Goal: Task Accomplishment & Management: Use online tool/utility

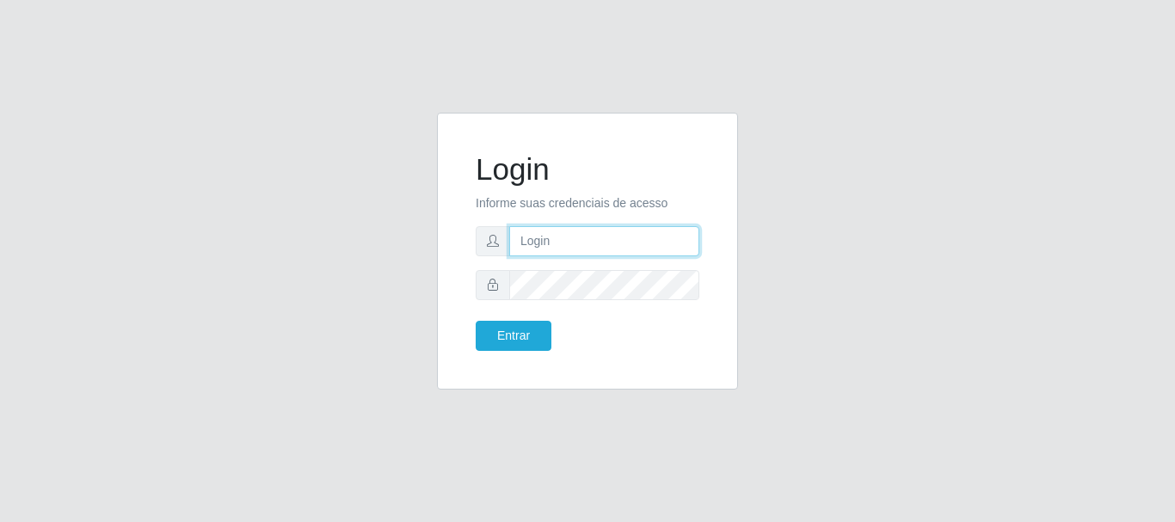
click at [654, 244] on input "text" at bounding box center [604, 241] width 190 height 30
type input "[EMAIL_ADDRESS][PERSON_NAME][DOMAIN_NAME]"
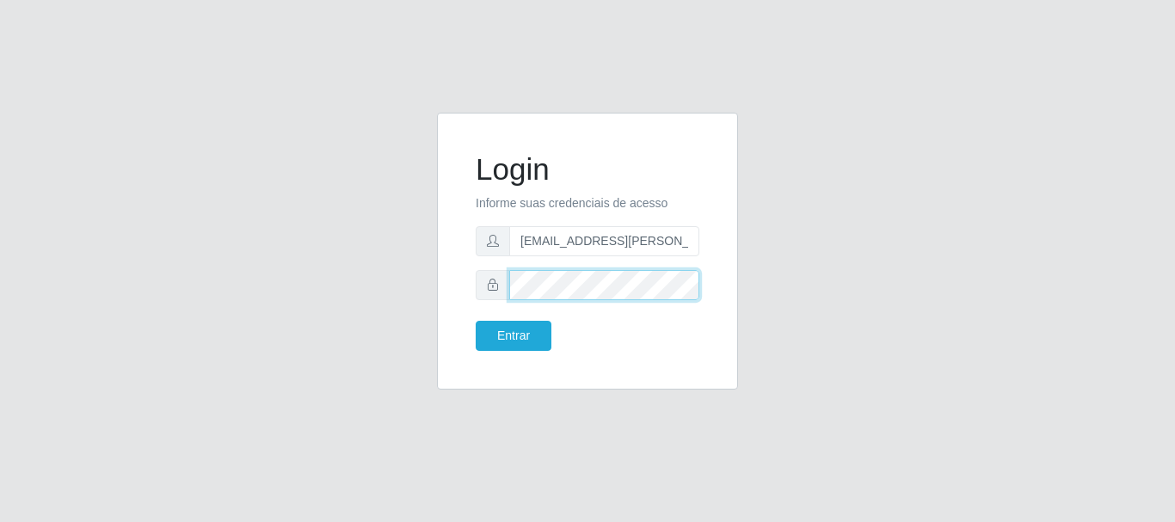
click at [476, 321] on button "Entrar" at bounding box center [514, 336] width 76 height 30
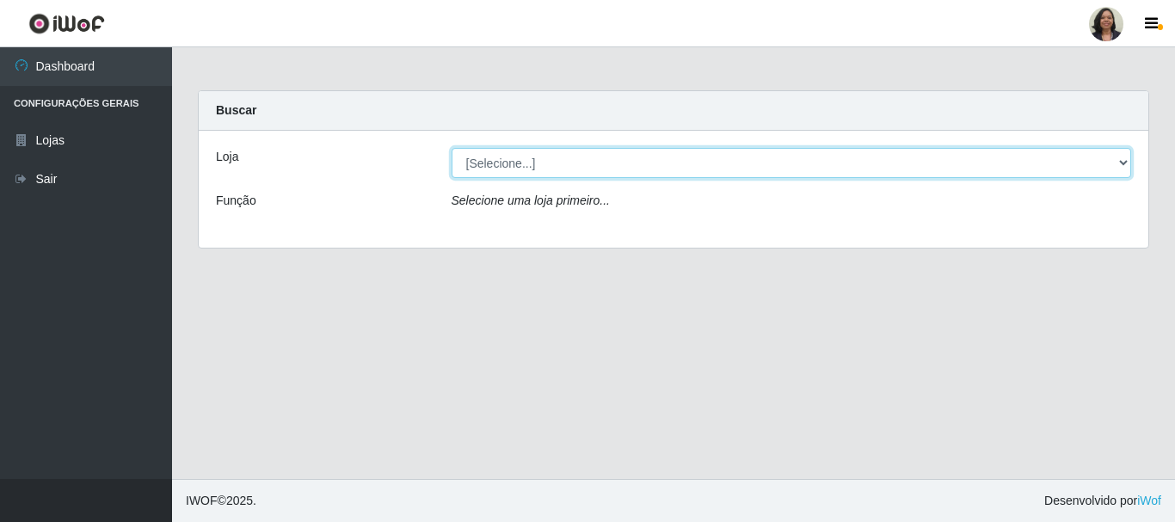
click at [1120, 163] on select "[Selecione...] SuperFácil Atacado - Rodoviária" at bounding box center [792, 163] width 680 height 30
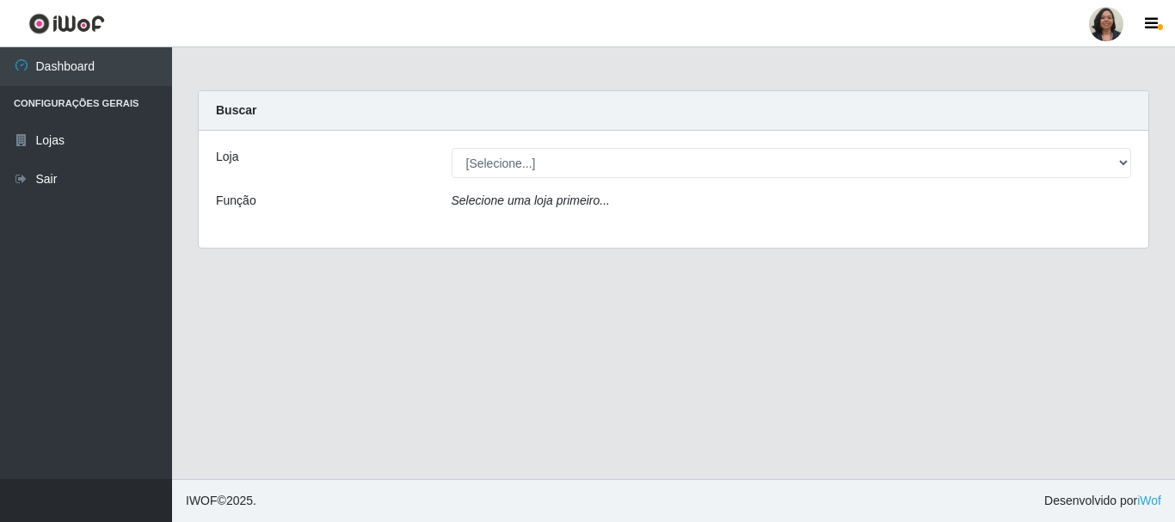
click at [853, 227] on div "Loja [Selecione...] SuperFácil Atacado - Rodoviária Função Selecione [PERSON_NA…" at bounding box center [673, 189] width 949 height 117
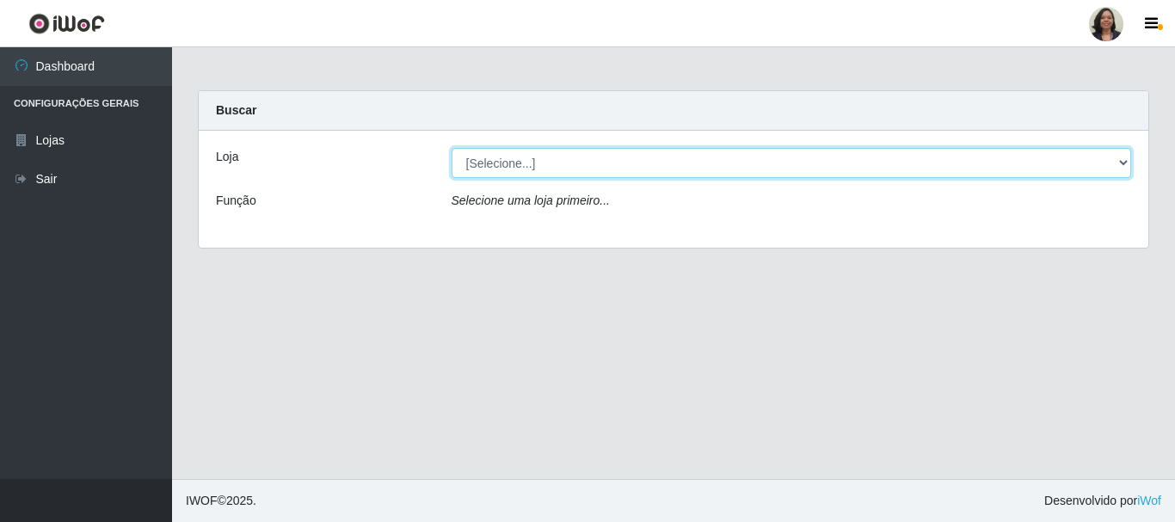
click at [1126, 165] on select "[Selecione...] SuperFácil Atacado - Rodoviária" at bounding box center [792, 163] width 680 height 30
select select "400"
click at [452, 148] on select "[Selecione...] SuperFácil Atacado - Rodoviária" at bounding box center [792, 163] width 680 height 30
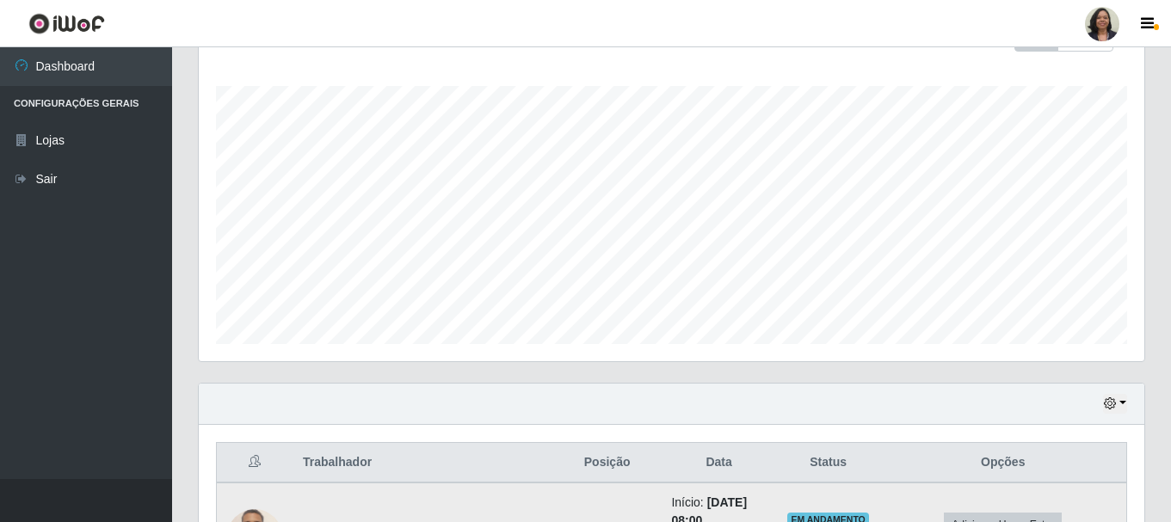
scroll to position [443, 0]
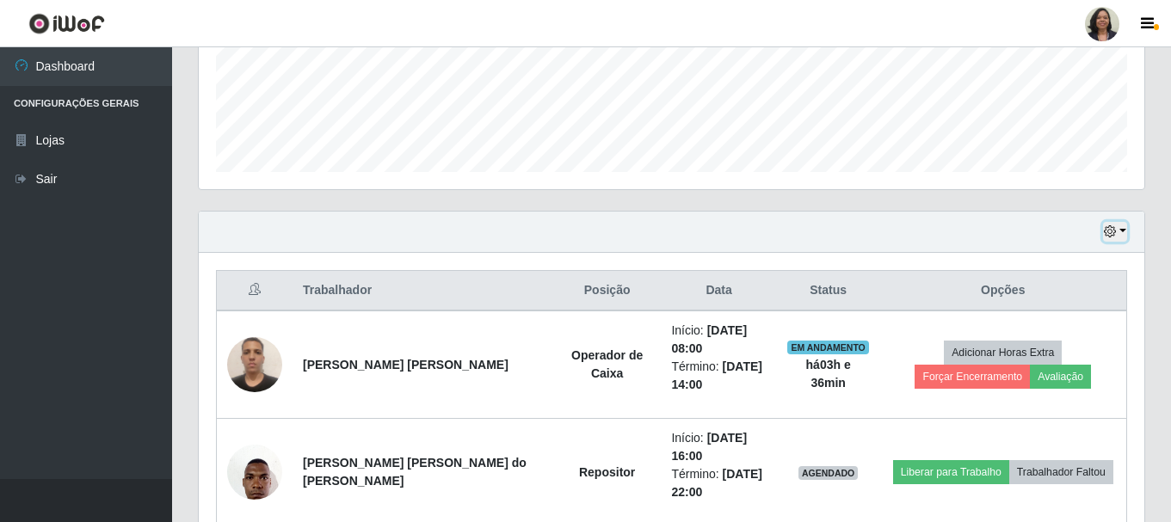
click at [1107, 233] on icon "button" at bounding box center [1109, 231] width 12 height 12
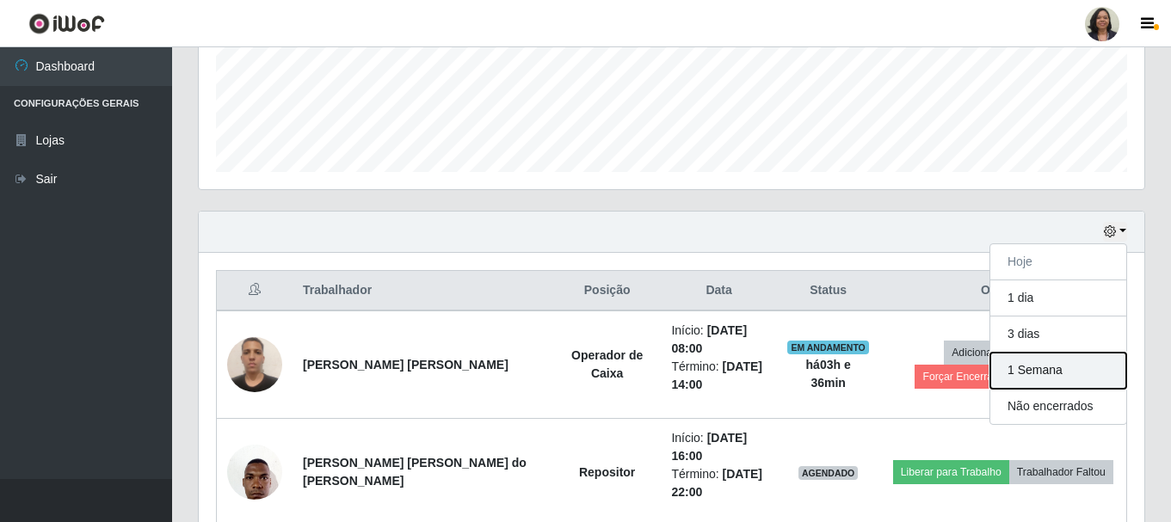
click at [1046, 376] on button "1 Semana" at bounding box center [1058, 371] width 136 height 36
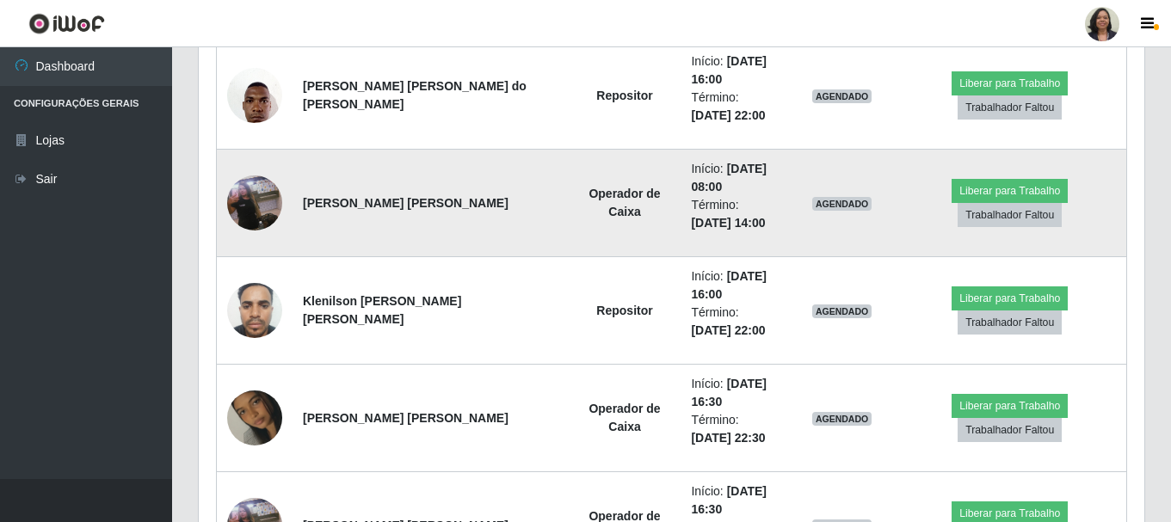
scroll to position [821, 0]
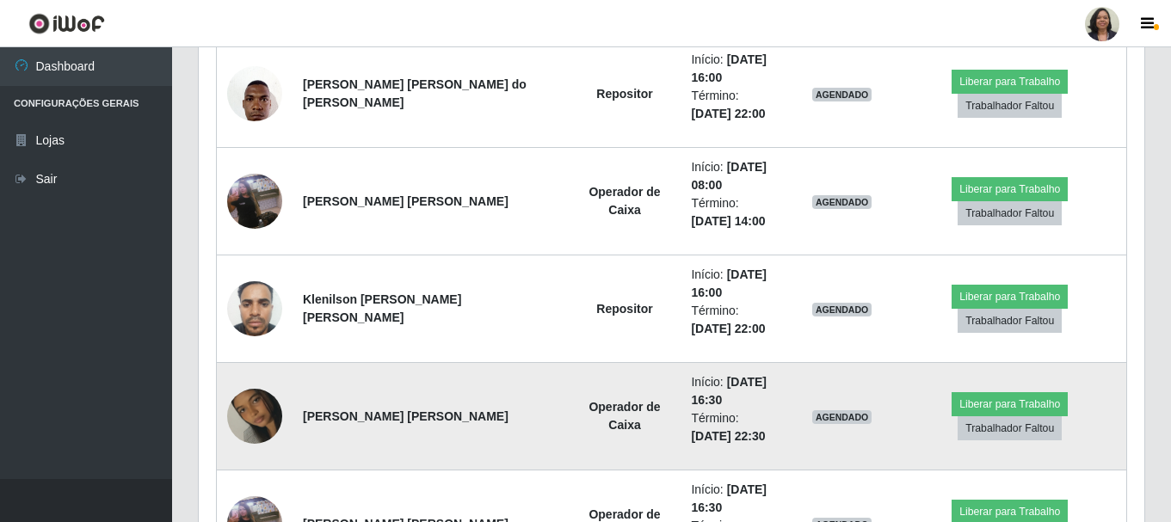
click at [691, 435] on li "Término: [DATE] 22:30" at bounding box center [735, 427] width 89 height 36
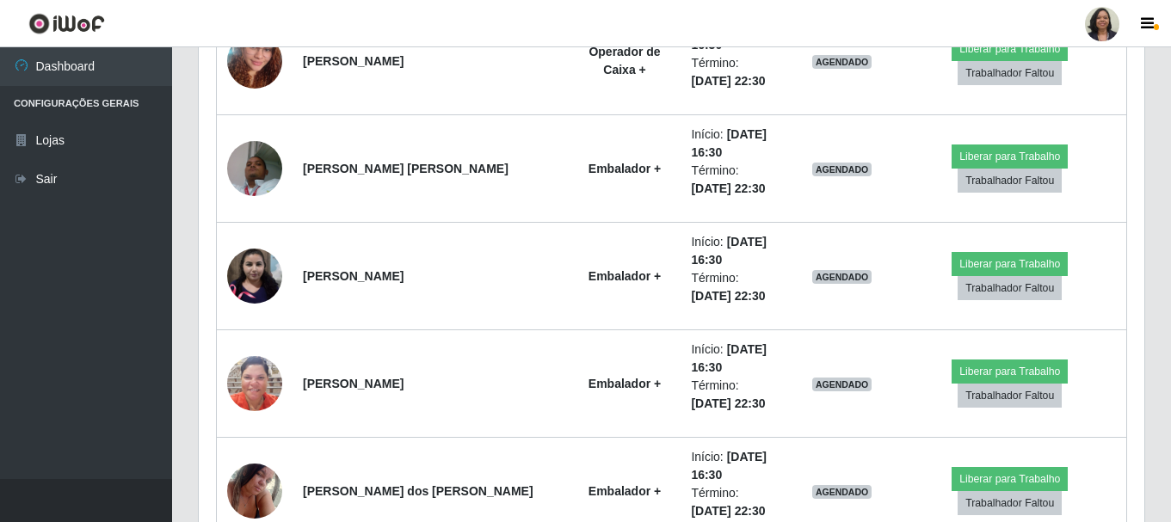
scroll to position [4937, 0]
